Goal: Task Accomplishment & Management: Complete application form

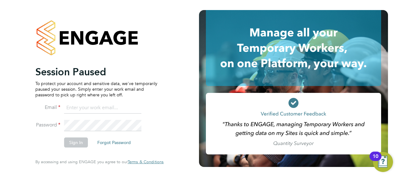
click at [87, 109] on input at bounding box center [102, 107] width 77 height 11
drag, startPoint x: 122, startPoint y: 105, endPoint x: 64, endPoint y: 104, distance: 58.2
click at [64, 104] on input "j.hollinshead@wlv.ac.uk" at bounding box center [102, 107] width 77 height 11
type input "joel.hollinshead@vistry.co.uk"
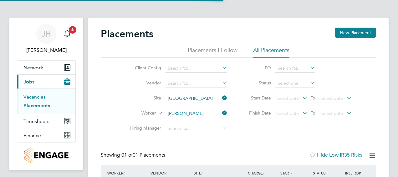
scroll to position [6, 29]
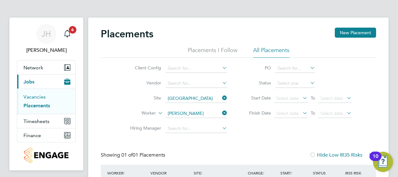
click at [37, 95] on link "Vacancies" at bounding box center [34, 97] width 22 height 6
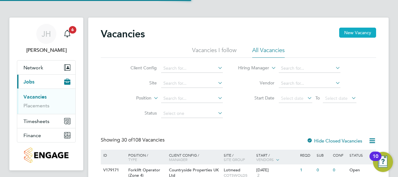
click at [352, 35] on button "New Vacancy" at bounding box center [357, 33] width 37 height 10
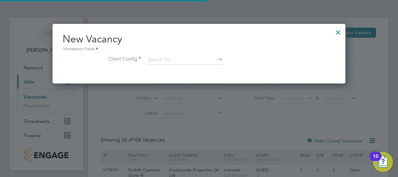
scroll to position [59, 293]
click at [187, 57] on input at bounding box center [184, 59] width 77 height 9
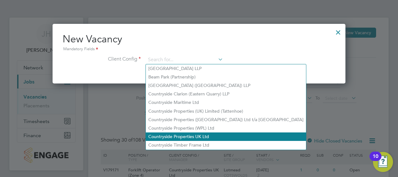
click at [200, 138] on li "Countryside Properties UK Ltd" at bounding box center [226, 136] width 160 height 8
type input "Countryside Properties UK Ltd"
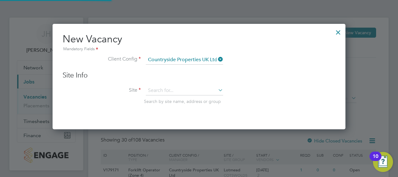
scroll to position [105, 293]
click at [195, 90] on input at bounding box center [184, 90] width 77 height 9
click at [193, 102] on li "Milby Meadows" at bounding box center [185, 99] width 78 height 8
type input "[PERSON_NAME]"
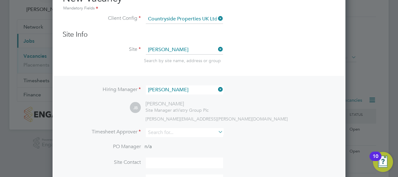
scroll to position [125, 0]
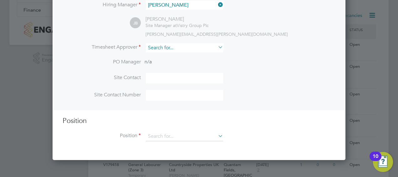
click at [183, 48] on input at bounding box center [184, 47] width 77 height 9
click at [156, 53] on b "Jamie" at bounding box center [166, 55] width 36 height 5
type input "[PERSON_NAME]"
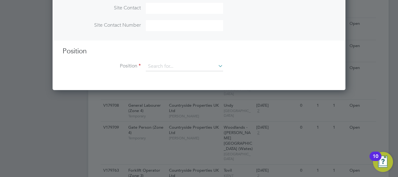
scroll to position [219, 0]
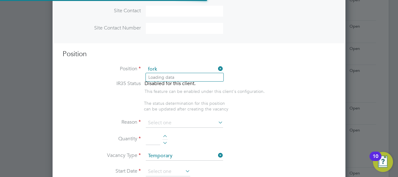
scroll to position [898, 293]
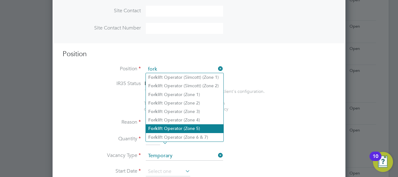
click at [185, 130] on li "Fork lift Operator (Zone 5)" at bounding box center [185, 128] width 78 height 8
type input "Forklift Operator (Zone 5)"
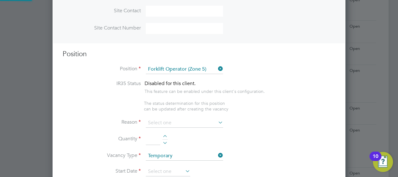
type textarea "Operate construction plant. Telehandlers / Rough Terrain Trucks. Delivering lar…"
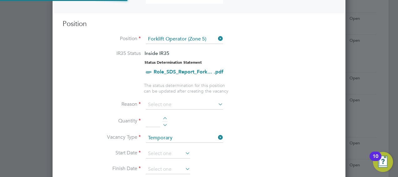
scroll to position [282, 0]
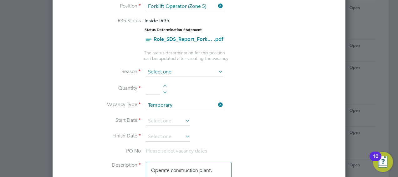
click at [170, 72] on input at bounding box center [184, 71] width 77 height 9
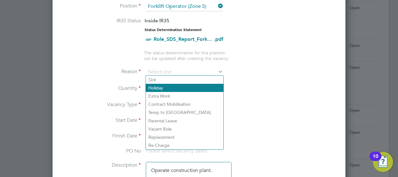
click at [164, 88] on li "Holiday" at bounding box center [185, 88] width 78 height 8
type input "Holiday"
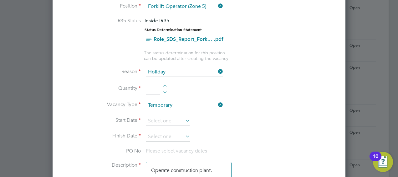
click at [166, 84] on div at bounding box center [164, 86] width 5 height 4
type input "1"
click at [184, 116] on icon at bounding box center [184, 120] width 0 height 9
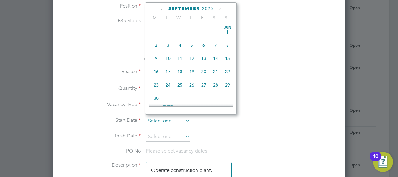
scroll to position [188, 0]
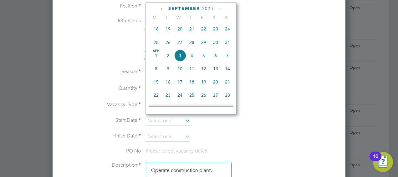
click at [204, 45] on span "29" at bounding box center [204, 42] width 12 height 12
type input "[DATE]"
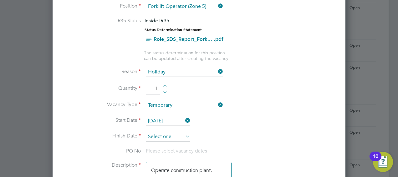
click at [172, 132] on input at bounding box center [168, 136] width 44 height 9
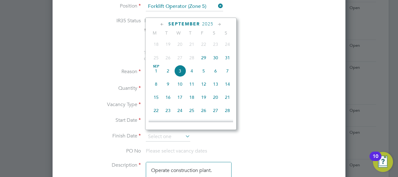
click at [203, 60] on span "29" at bounding box center [204, 58] width 12 height 12
type input "[DATE]"
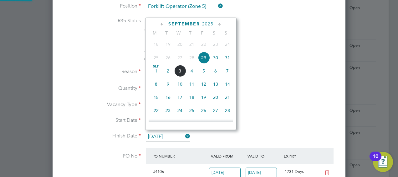
scroll to position [0, 0]
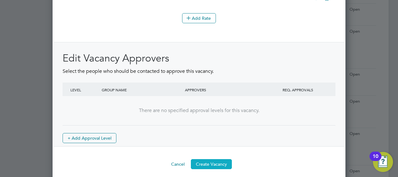
click at [221, 159] on button "Create Vacancy" at bounding box center [211, 164] width 41 height 10
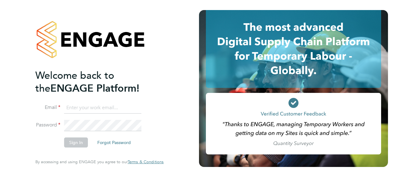
click at [95, 110] on input at bounding box center [102, 107] width 77 height 11
drag, startPoint x: 131, startPoint y: 106, endPoint x: 8, endPoint y: 92, distance: 124.2
click at [8, 93] on div "Welcome back to the ENGAGE Platform! Email j.hollinshead@wlv.ac.uk Password Sig…" at bounding box center [99, 88] width 199 height 177
type input "joel.hollinshead@vistry.co.uk"
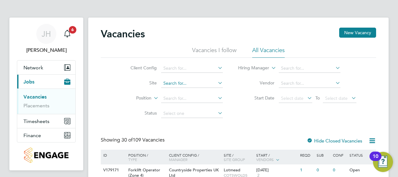
click at [194, 86] on input at bounding box center [192, 83] width 62 height 9
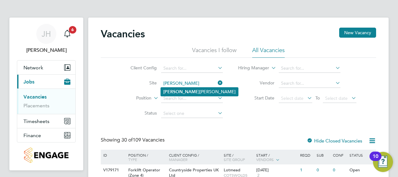
click at [204, 89] on li "[PERSON_NAME]" at bounding box center [199, 91] width 77 height 8
type input "[PERSON_NAME]"
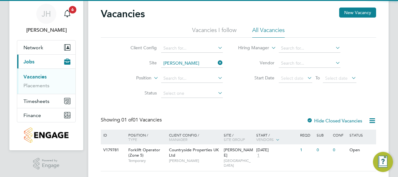
scroll to position [32, 0]
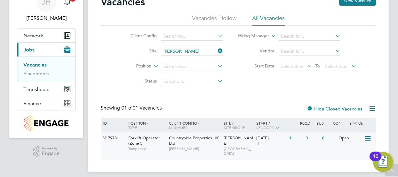
click at [276, 146] on div "29 Aug 2025 1" at bounding box center [271, 140] width 33 height 17
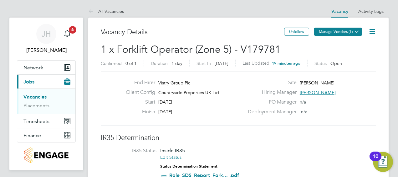
click at [327, 28] on button "Manage Vendors (1)" at bounding box center [338, 32] width 49 height 8
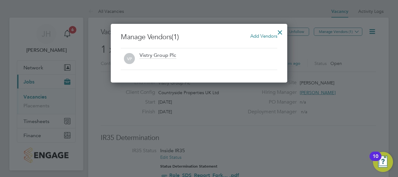
scroll to position [59, 177]
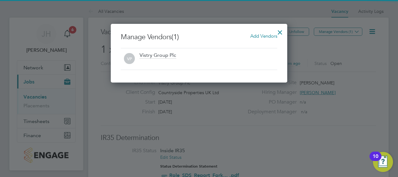
click at [263, 35] on span "Add Vendors" at bounding box center [263, 36] width 27 height 6
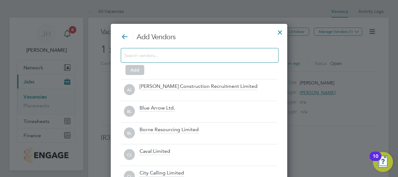
click at [231, 61] on div at bounding box center [200, 55] width 158 height 15
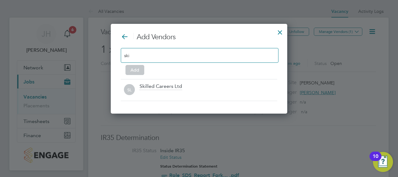
scroll to position [89, 177]
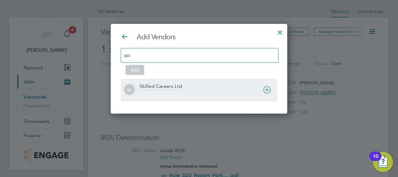
type input "skil"
click at [269, 88] on icon at bounding box center [267, 90] width 8 height 8
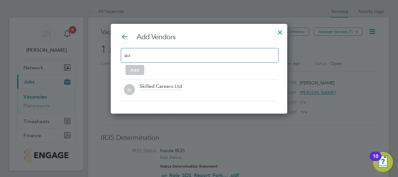
scroll to position [3, 3]
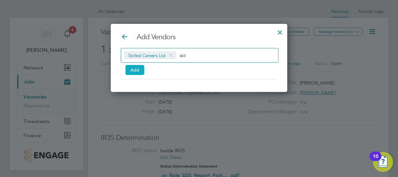
click at [136, 68] on button "Add" at bounding box center [135, 70] width 19 height 10
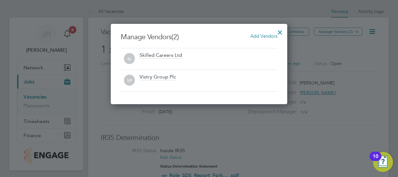
click at [260, 100] on div "Manage Vendors (2) Add Vendors SL Skilled Careers Ltd VP Vistry Group Plc" at bounding box center [199, 64] width 177 height 80
click at [275, 117] on div at bounding box center [199, 88] width 398 height 177
click at [283, 30] on div at bounding box center [280, 30] width 11 height 11
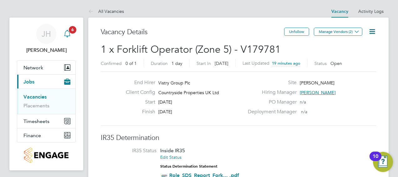
click at [73, 33] on span "6" at bounding box center [73, 30] width 8 height 8
